Goal: Information Seeking & Learning: Check status

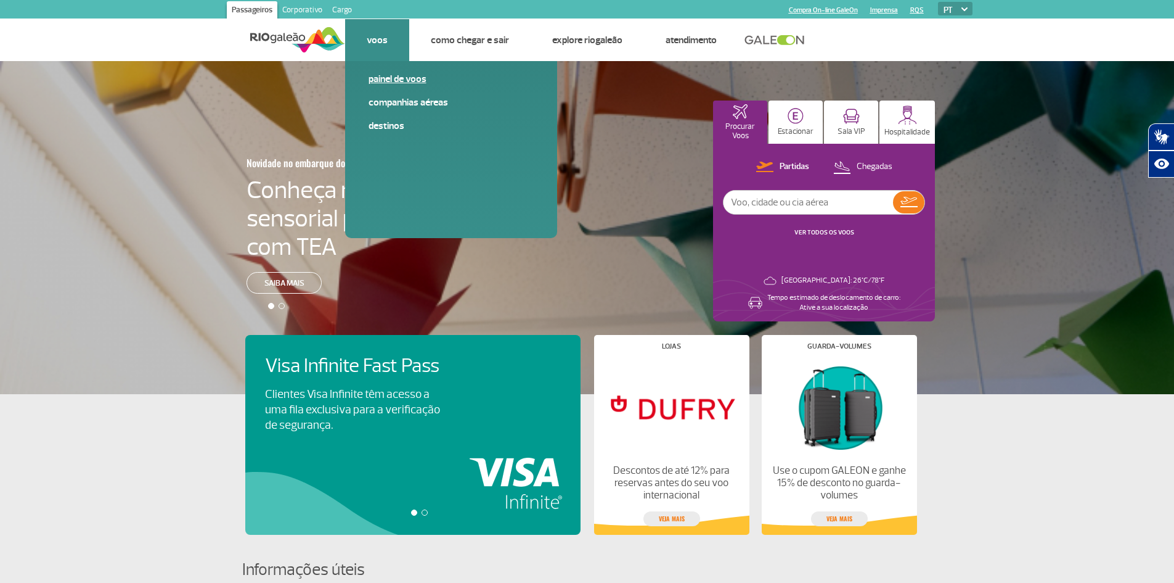
drag, startPoint x: 404, startPoint y: 76, endPoint x: 424, endPoint y: 86, distance: 22.1
click at [404, 76] on link "Painel de voos" at bounding box center [451, 79] width 165 height 14
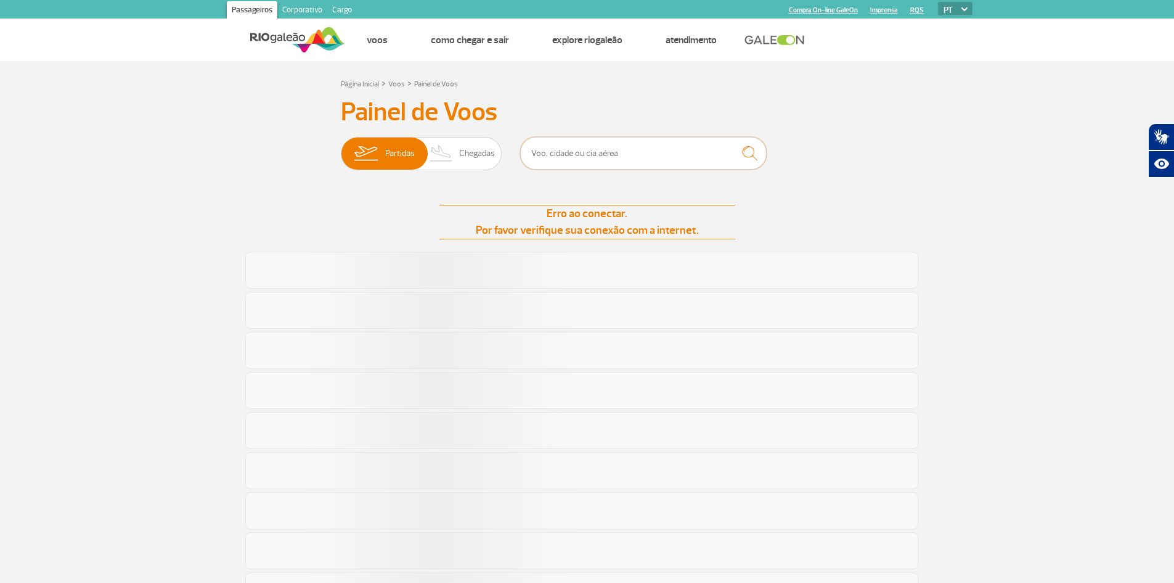
click at [572, 157] on input "text" at bounding box center [643, 153] width 247 height 33
type input "1974"
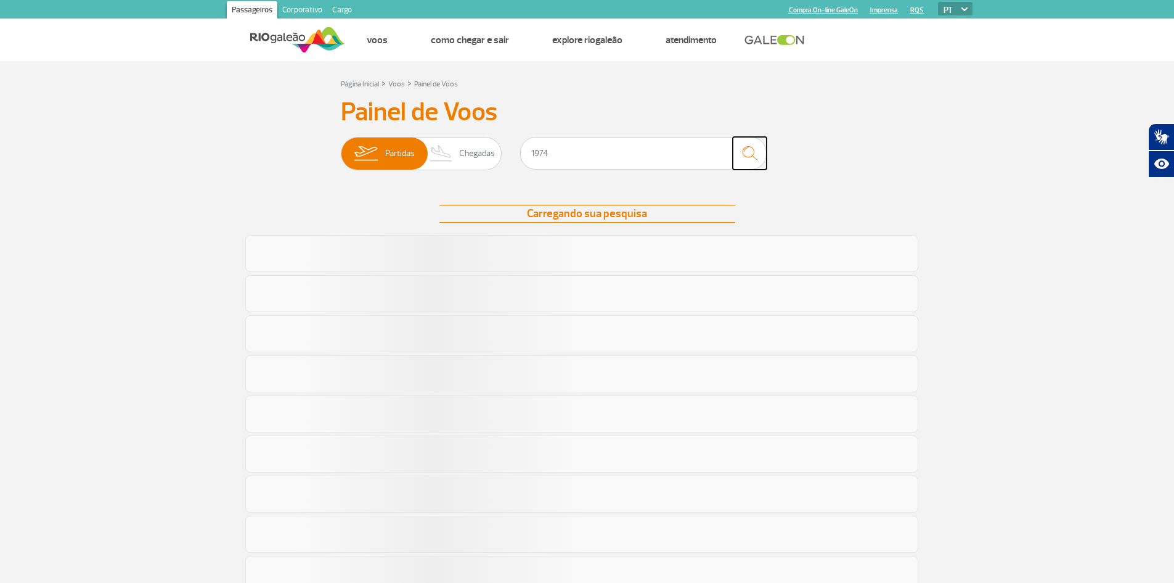
click at [753, 157] on img "submit" at bounding box center [750, 153] width 27 height 25
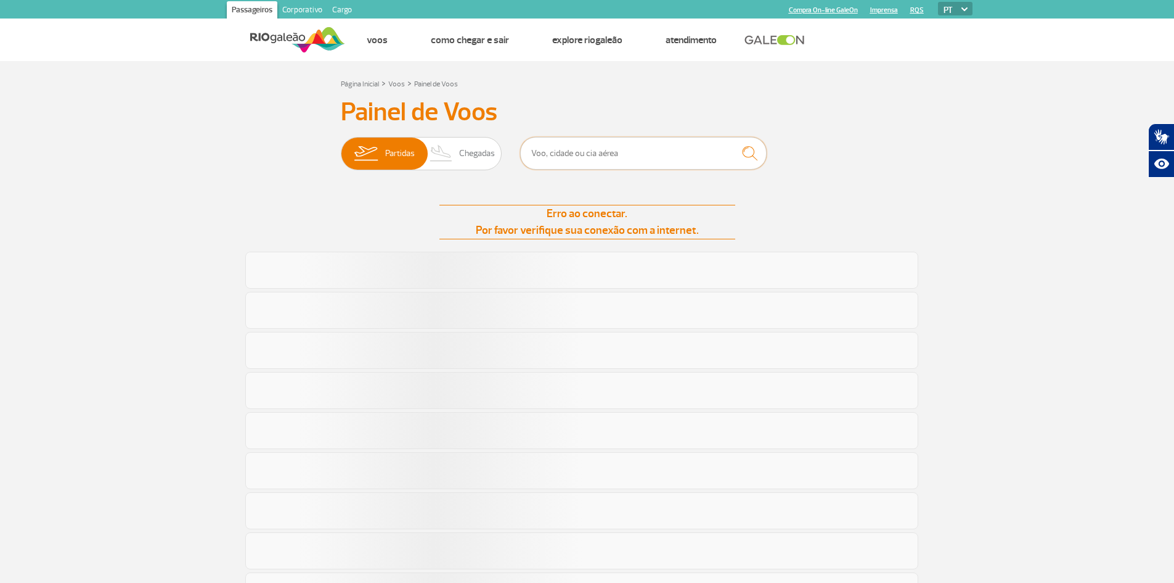
click at [592, 161] on input "text" at bounding box center [643, 153] width 247 height 33
type input "1974"
